Goal: Transaction & Acquisition: Purchase product/service

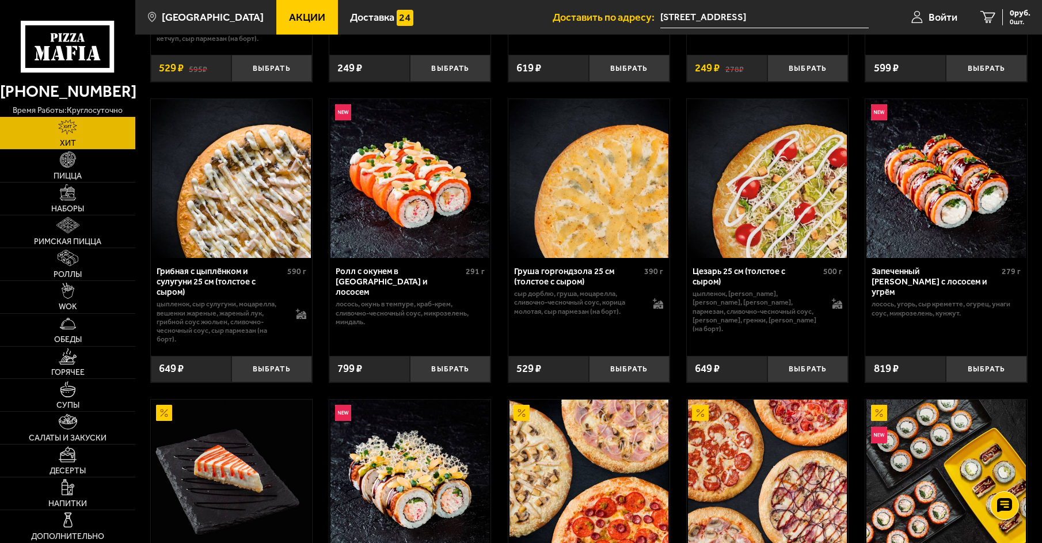
scroll to position [288, 0]
click at [100, 199] on link "Наборы" at bounding box center [67, 198] width 135 height 32
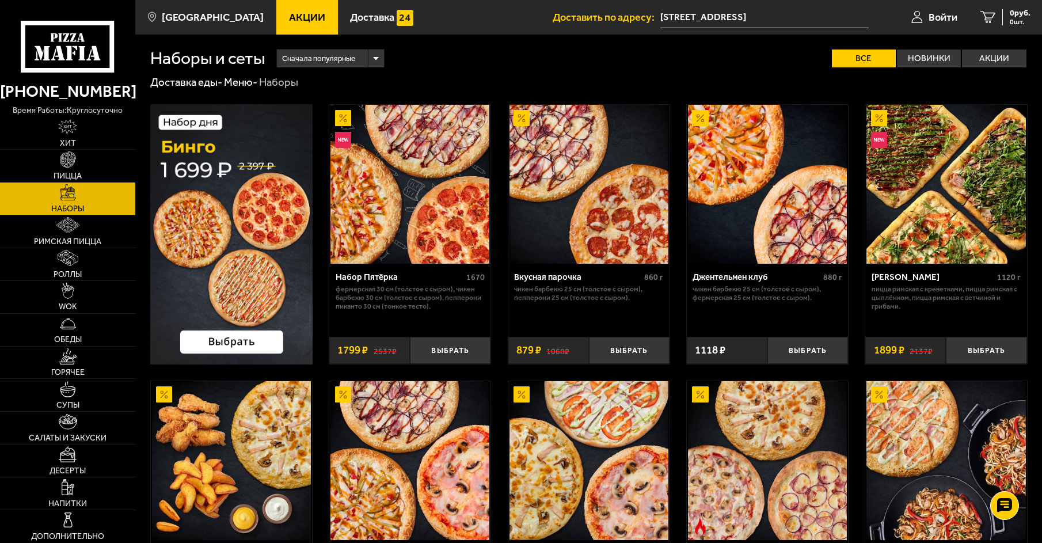
click at [769, 216] on img at bounding box center [767, 184] width 159 height 159
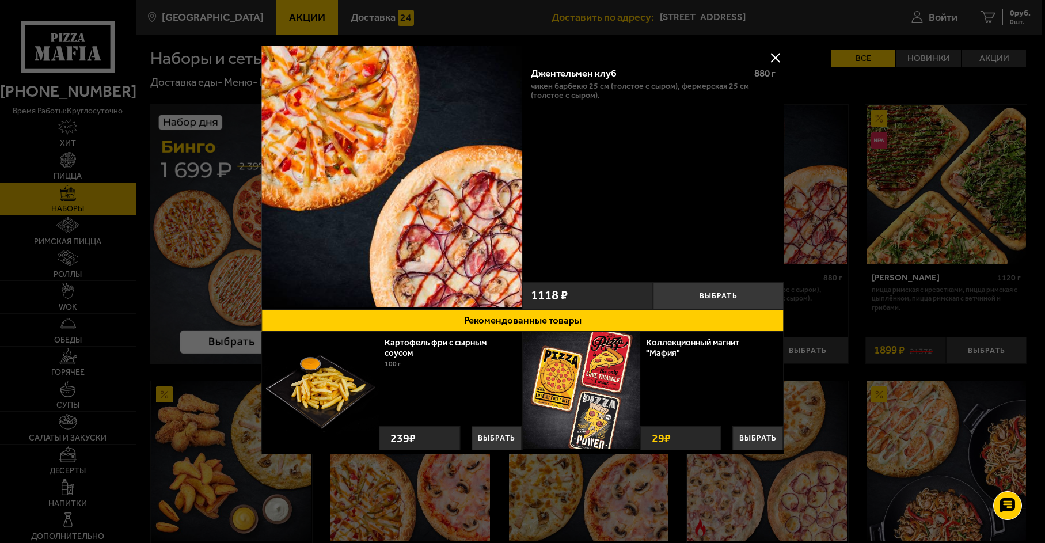
drag, startPoint x: 774, startPoint y: 59, endPoint x: 748, endPoint y: 159, distance: 103.3
click at [749, 159] on div "Джентельмен клуб 880 г Чикен Барбекю 25 см (толстое с сыром), Фермерская 25 см …" at bounding box center [522, 258] width 523 height 424
click at [368, 214] on img at bounding box center [391, 176] width 261 height 261
click at [774, 59] on button at bounding box center [774, 57] width 17 height 17
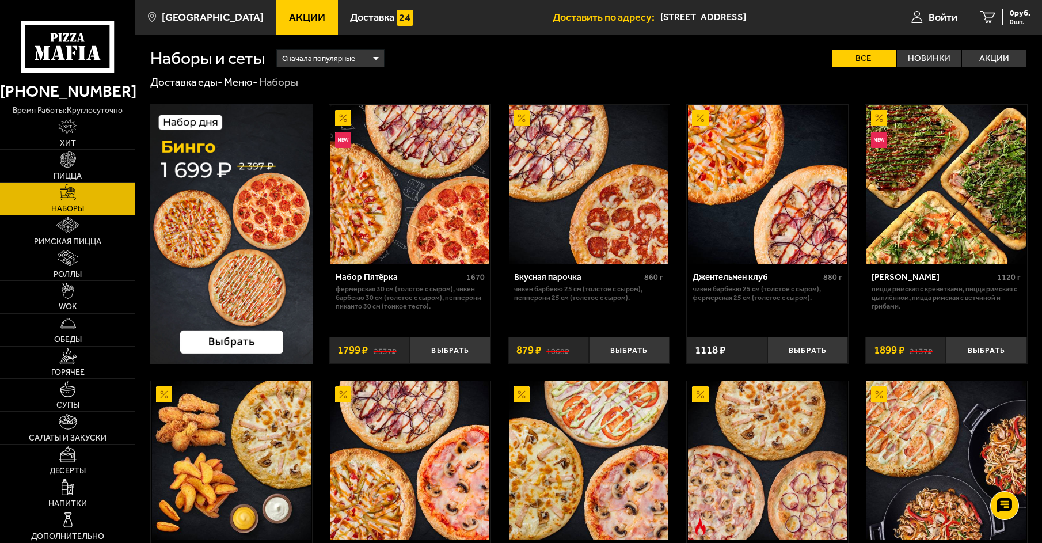
click at [968, 201] on img at bounding box center [945, 184] width 159 height 159
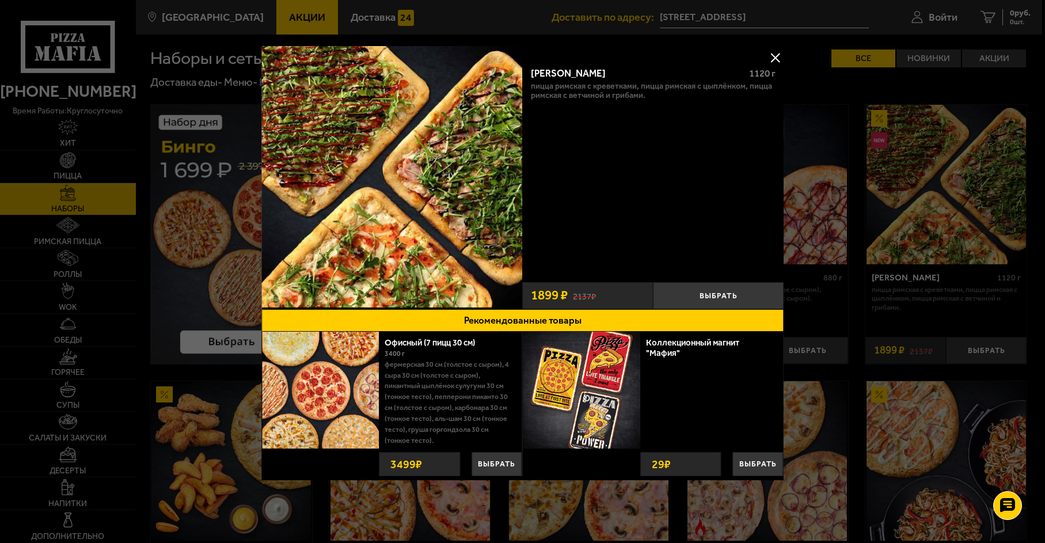
click at [775, 57] on button at bounding box center [774, 57] width 17 height 17
